Goal: Book appointment/travel/reservation

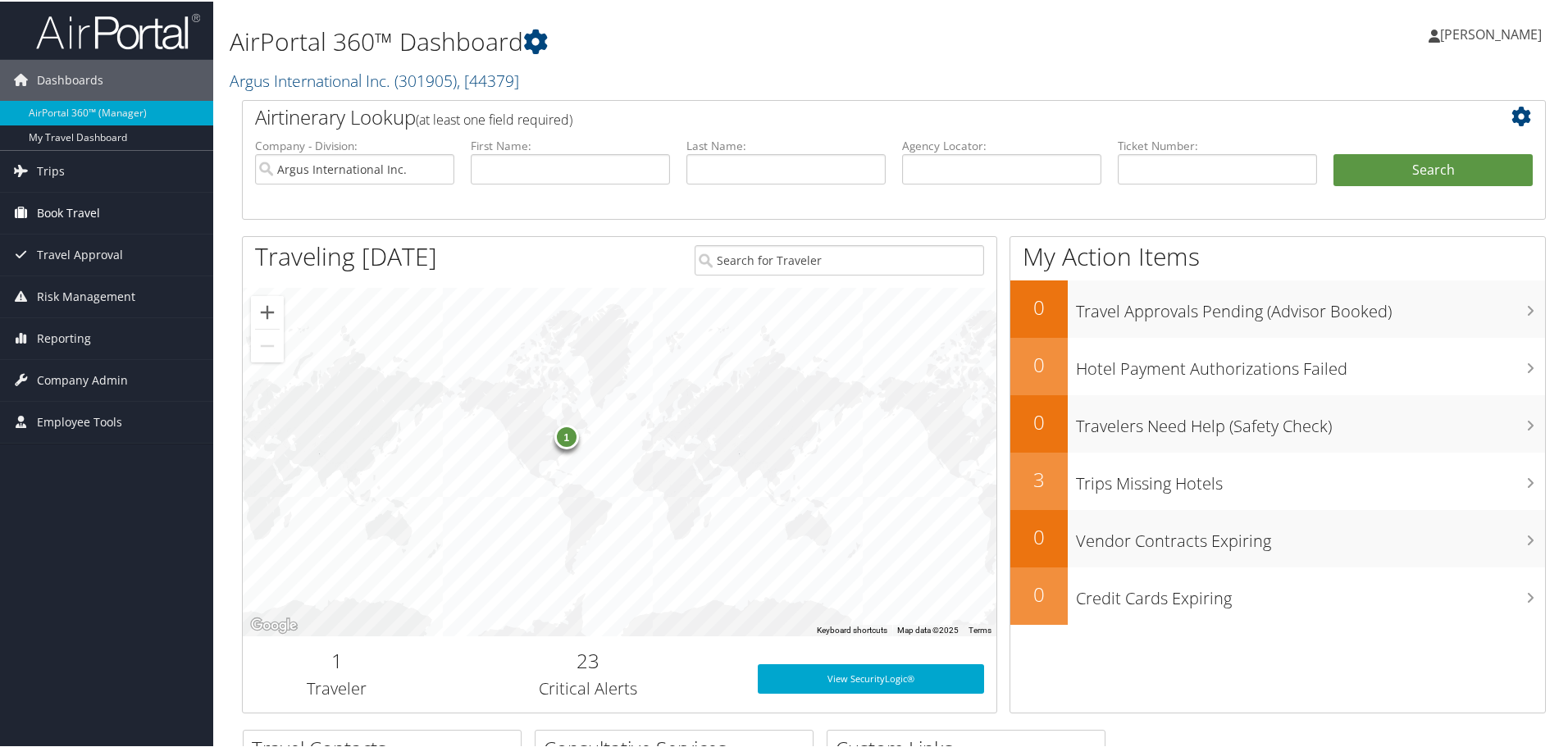
click at [55, 199] on span "Book Travel" at bounding box center [68, 212] width 64 height 41
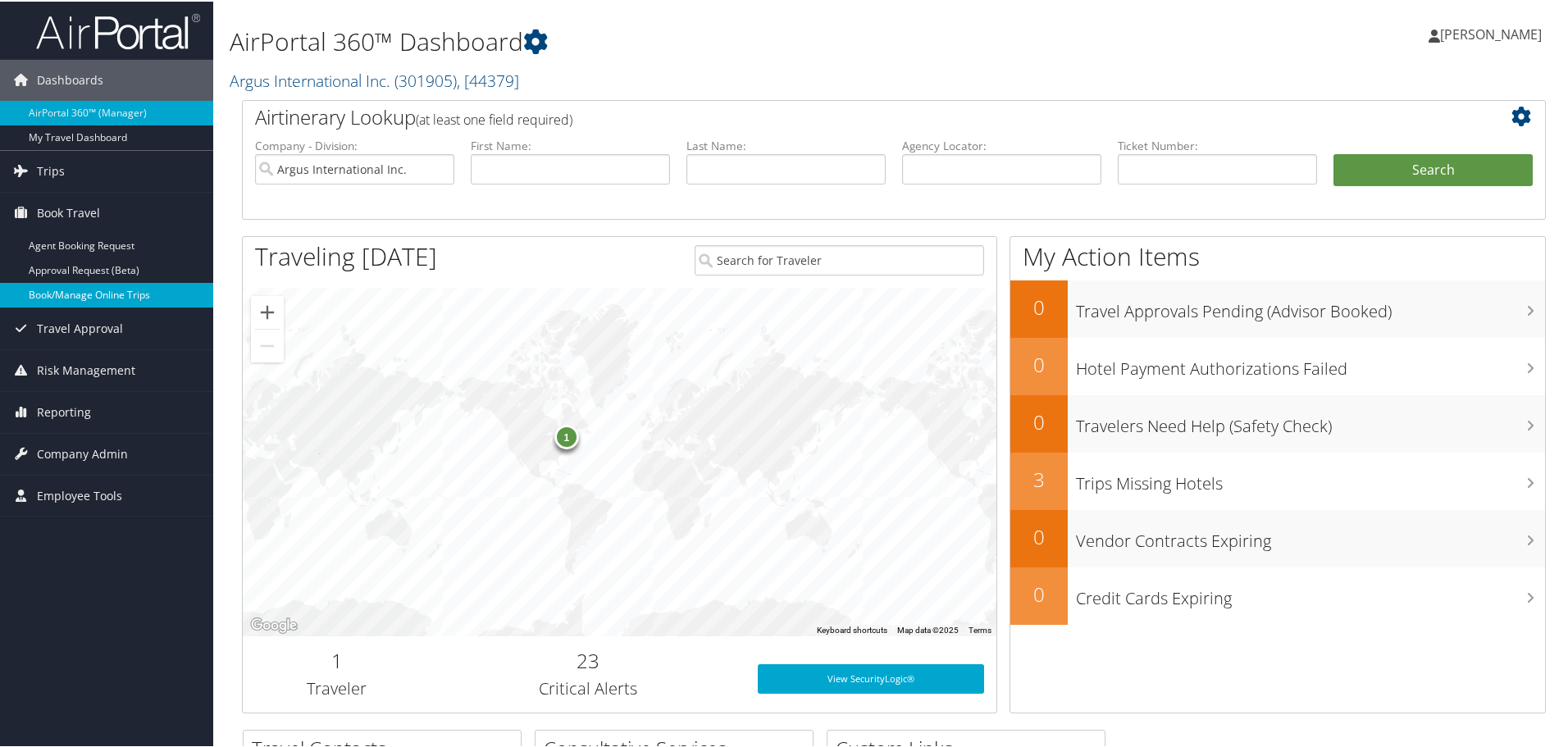
click at [51, 290] on link "Book/Manage Online Trips" at bounding box center [106, 294] width 213 height 25
